Goal: Task Accomplishment & Management: Complete application form

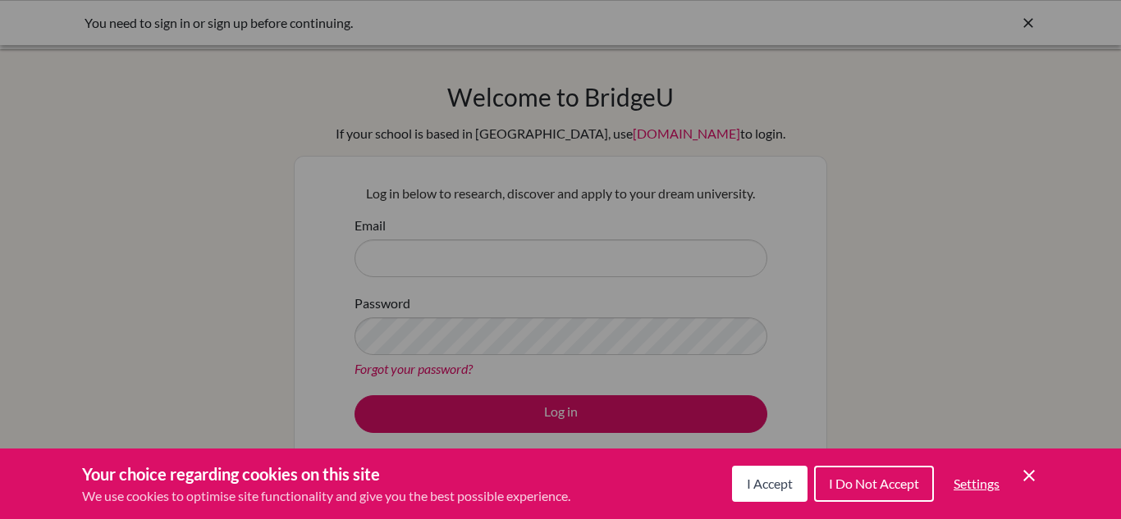
click at [1033, 474] on icon "Cookie Control Close Icon" at bounding box center [1029, 476] width 20 height 20
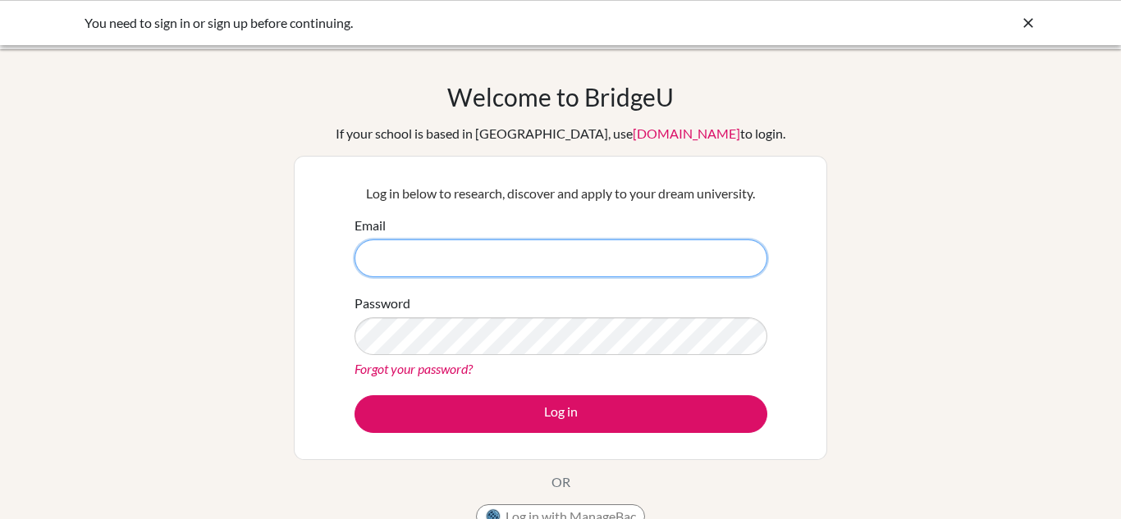
click at [660, 272] on input "Email" at bounding box center [561, 259] width 413 height 38
type input "[EMAIL_ADDRESS][DOMAIN_NAME]"
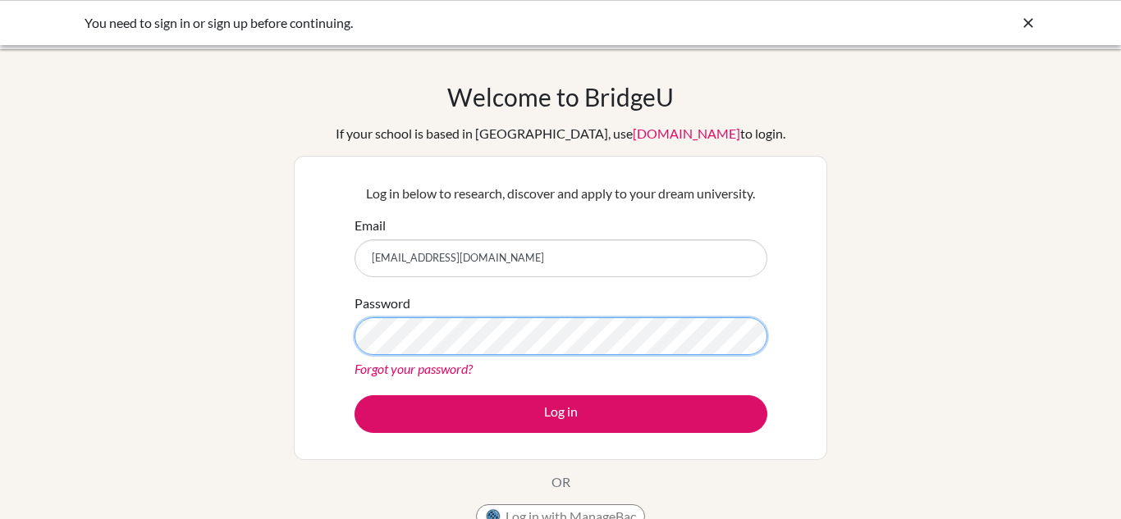
click at [355, 396] on button "Log in" at bounding box center [561, 415] width 413 height 38
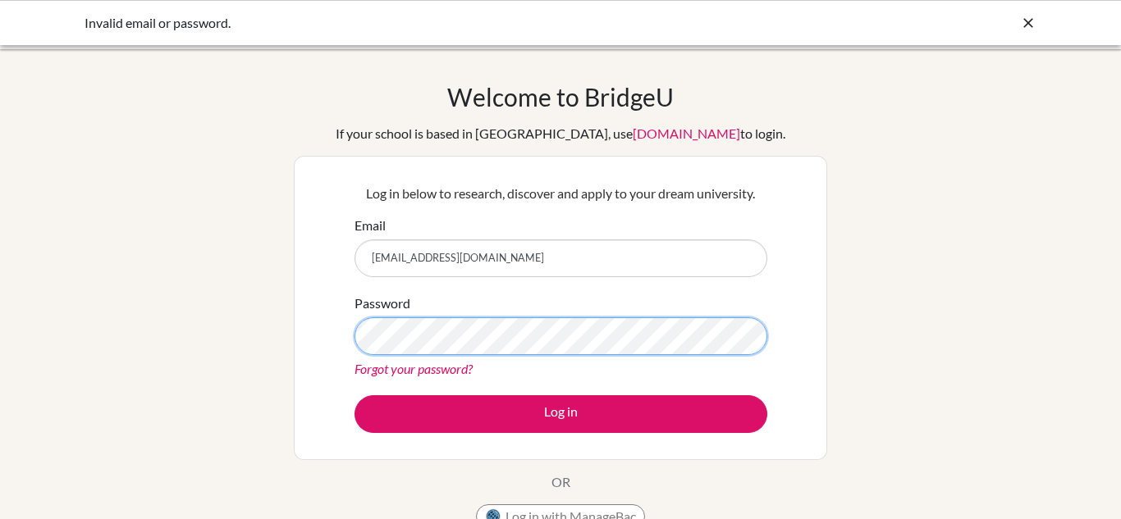
click at [355, 396] on button "Log in" at bounding box center [561, 415] width 413 height 38
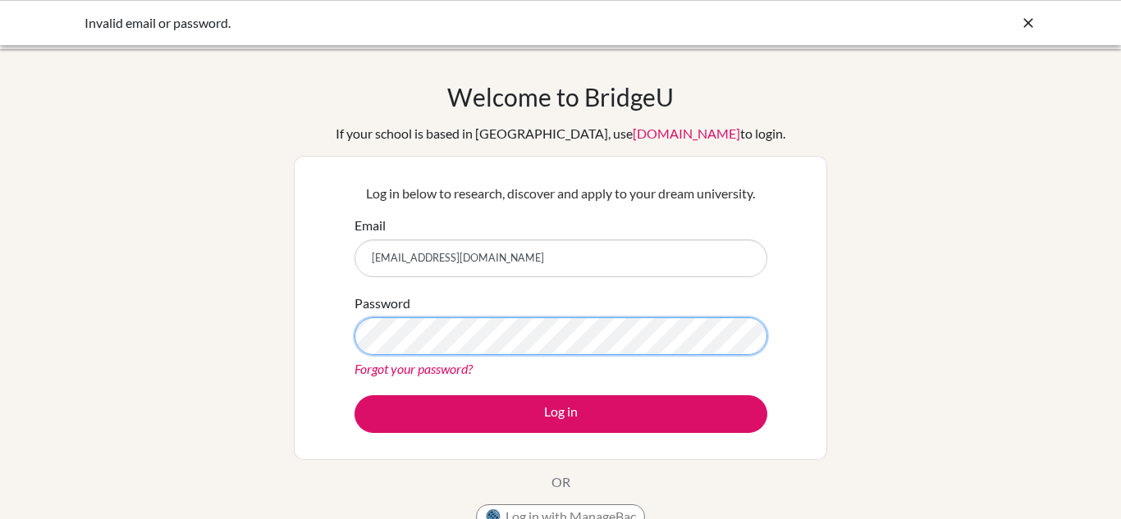
click at [355, 396] on button "Log in" at bounding box center [561, 415] width 413 height 38
